Goal: Understand process/instructions: Learn how to perform a task or action

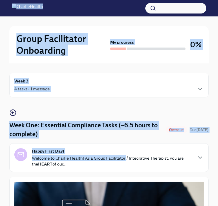
drag, startPoint x: 125, startPoint y: 142, endPoint x: 189, endPoint y: -23, distance: 177.0
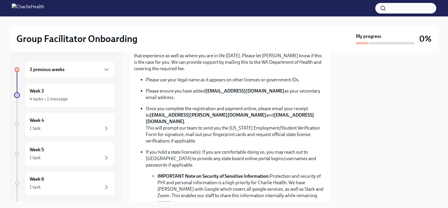
scroll to position [334, 0]
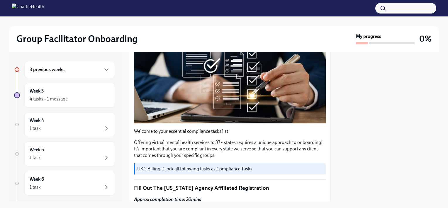
click at [220, 86] on div "Welcome to your essential compliance tasks list! Offering virtual mental health…" at bounding box center [230, 143] width 192 height 30
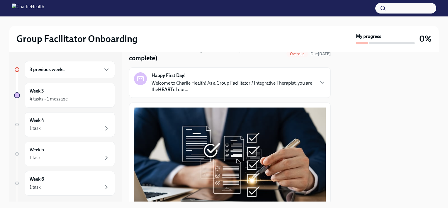
scroll to position [28, 0]
click at [223, 81] on icon "button" at bounding box center [322, 82] width 7 height 7
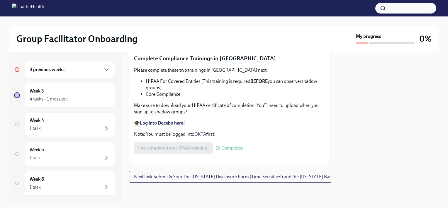
scroll to position [1663, 0]
click at [185, 86] on span "Next task : Submit & Sign The [US_STATE] Disclosure Form (Time Sensitive!) and …" at bounding box center [248, 177] width 228 height 6
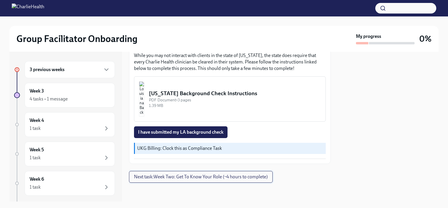
scroll to position [206, 0]
click at [209, 86] on span "Next task : Week Two: Get To Know Your Role (~4 hours to complete)" at bounding box center [201, 177] width 134 height 6
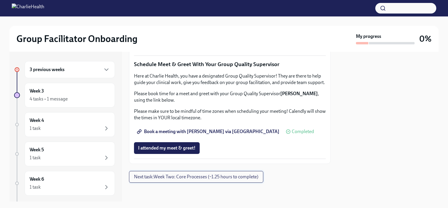
scroll to position [570, 0]
click at [169, 86] on span "Book a meeting with [PERSON_NAME] via [GEOGRAPHIC_DATA]" at bounding box center [208, 131] width 141 height 6
click at [178, 86] on span "Book a meeting with [PERSON_NAME] via [GEOGRAPHIC_DATA]" at bounding box center [208, 131] width 141 height 6
